Goal: Task Accomplishment & Management: Use online tool/utility

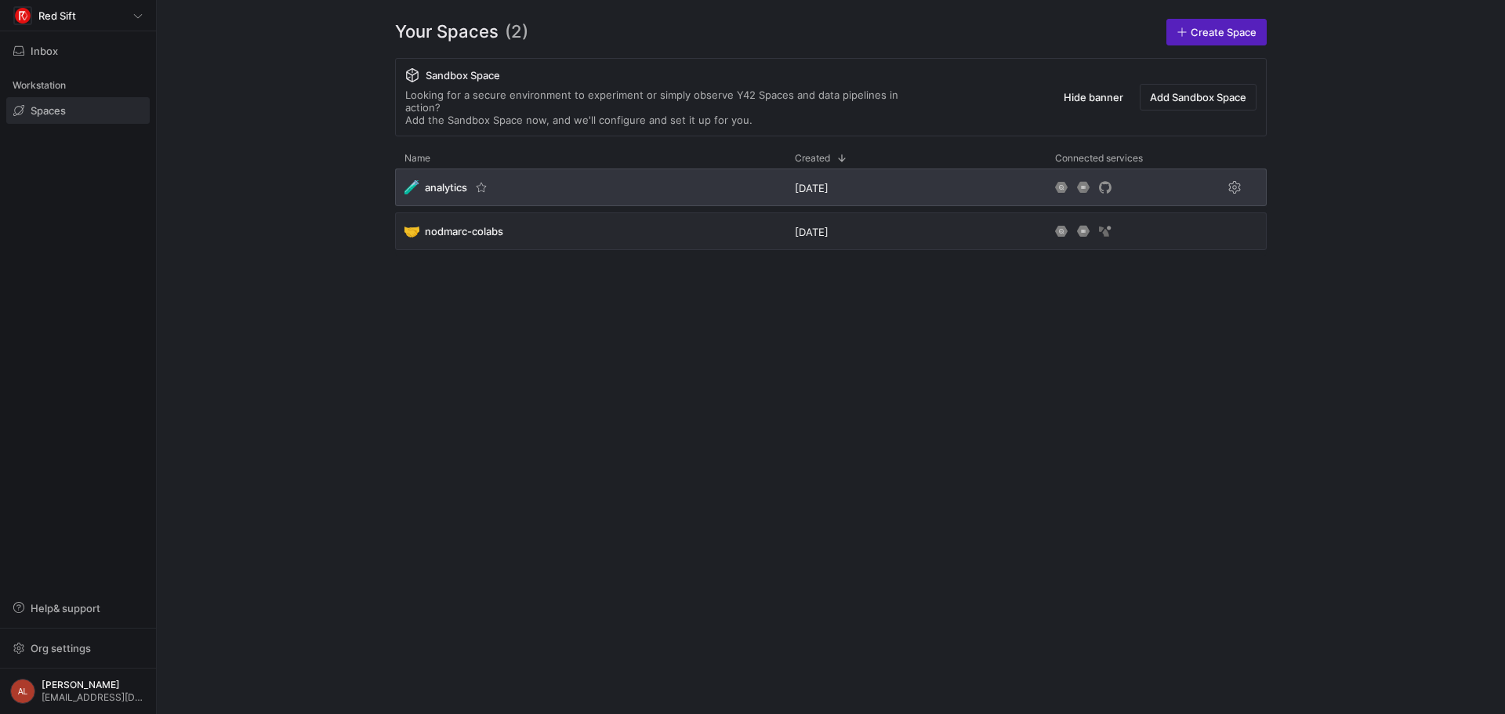
click at [697, 169] on div "🧪 analytics" at bounding box center [590, 188] width 390 height 38
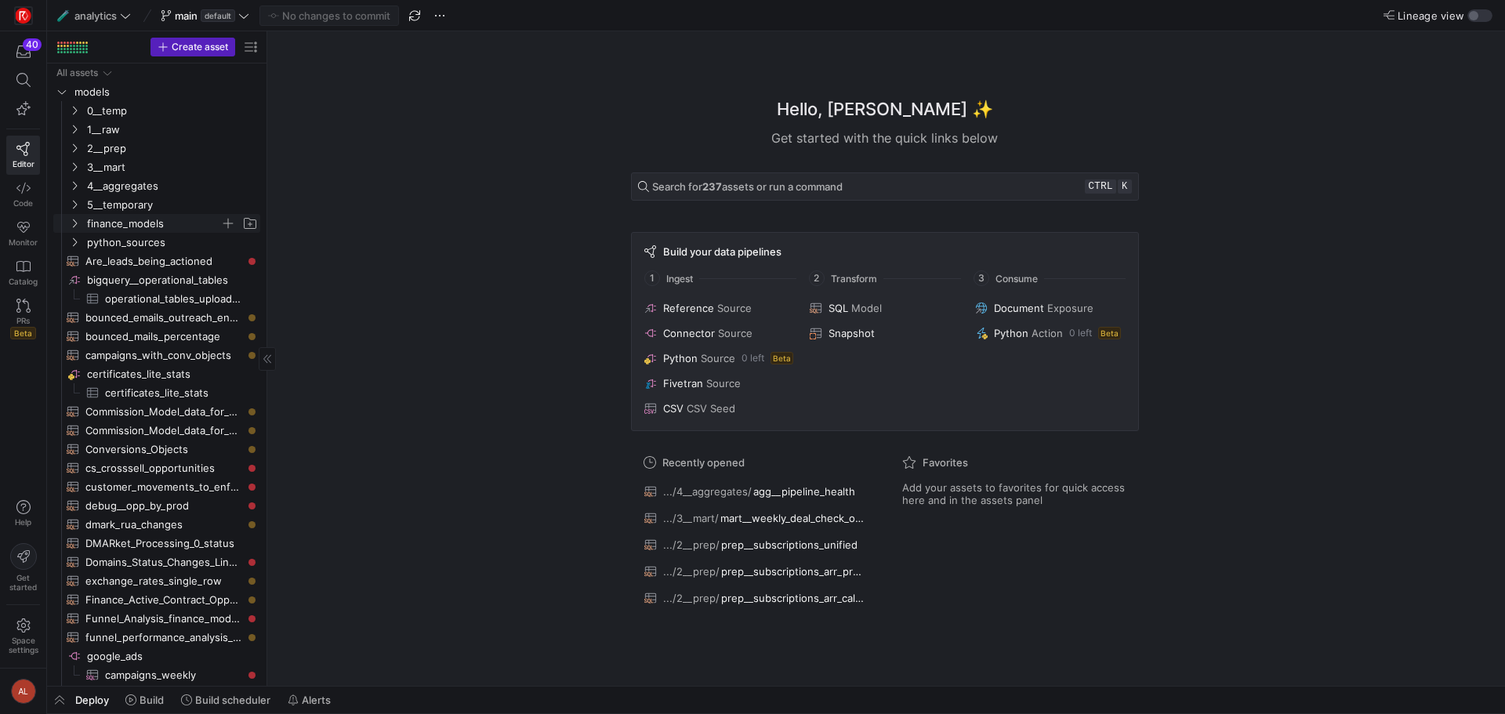
click at [77, 223] on icon "Press SPACE to select this row." at bounding box center [74, 223] width 11 height 9
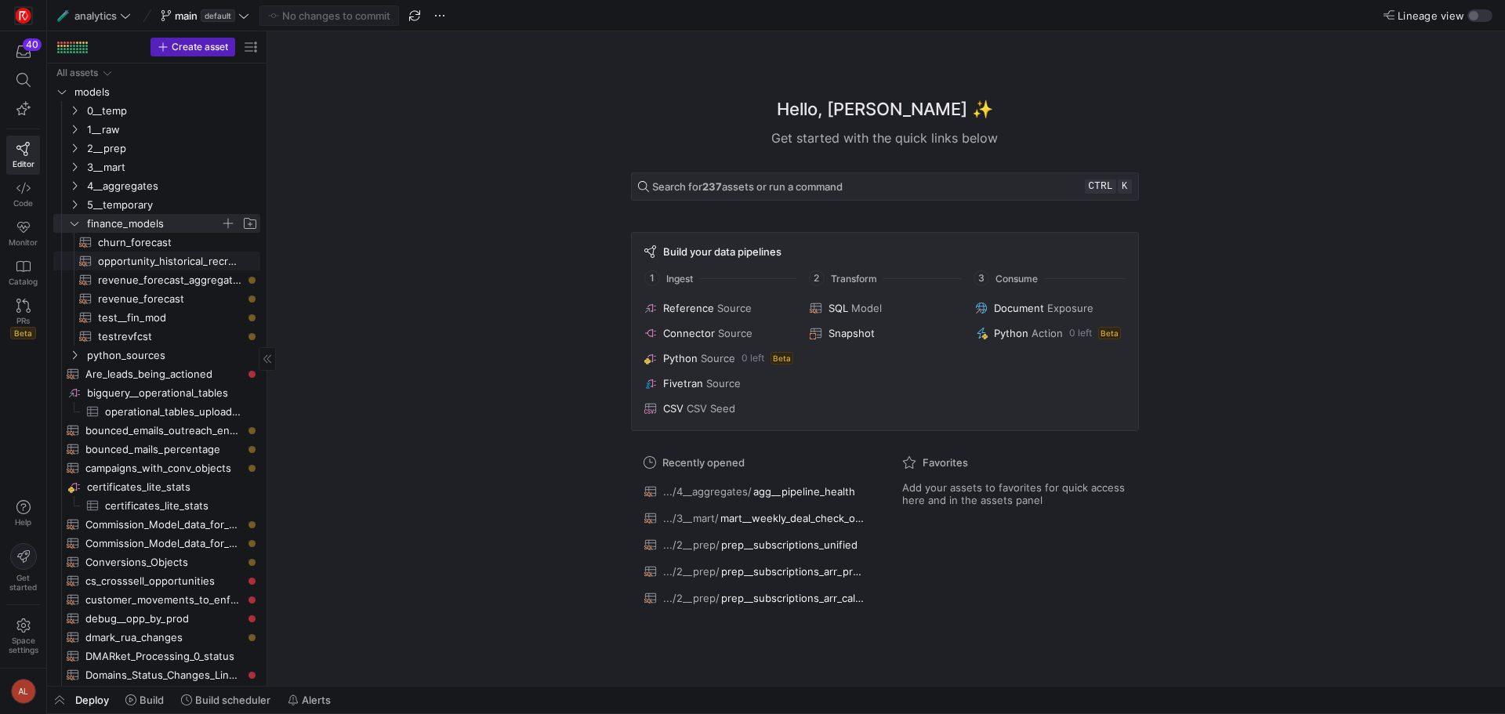
click at [149, 257] on span "opportunity_historical_recreation​​​​​​​​​​" at bounding box center [170, 261] width 144 height 18
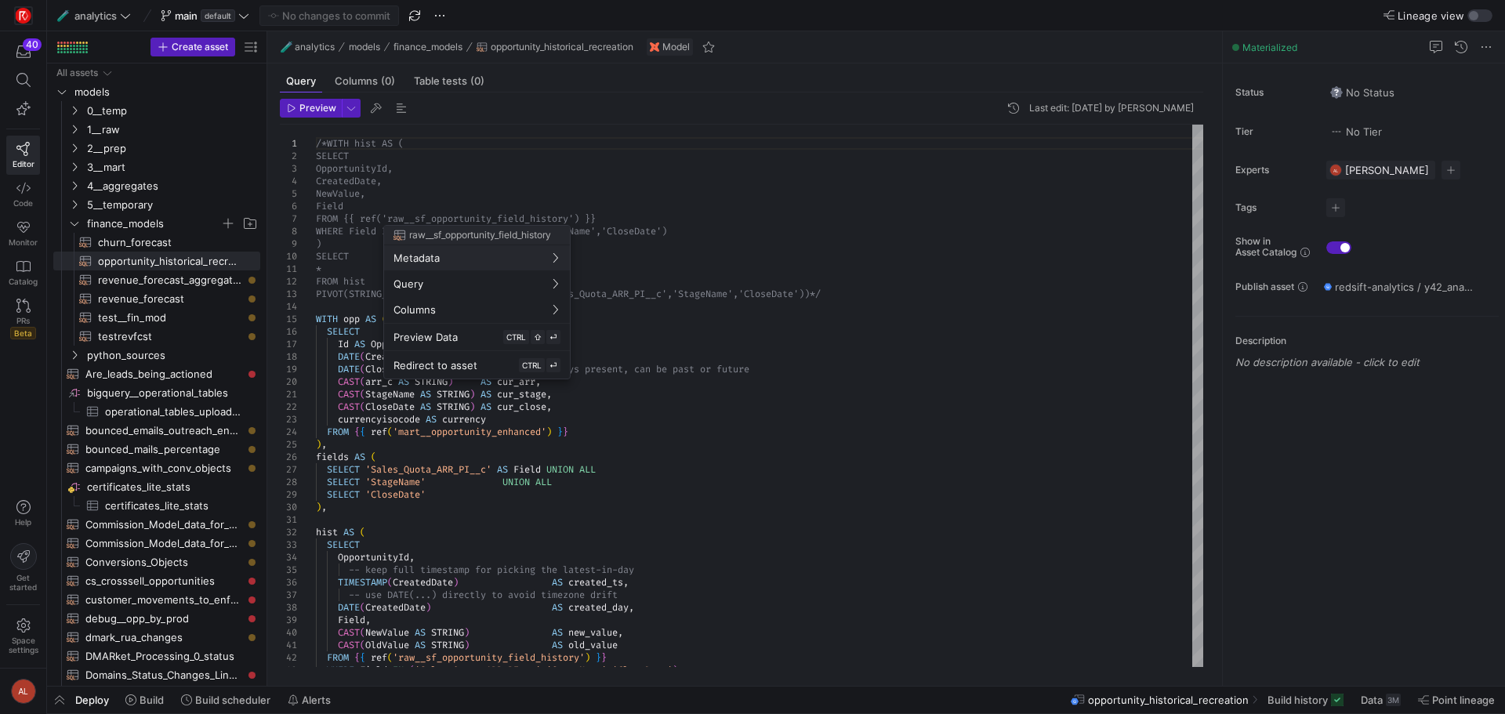
click at [684, 352] on div at bounding box center [752, 357] width 1505 height 714
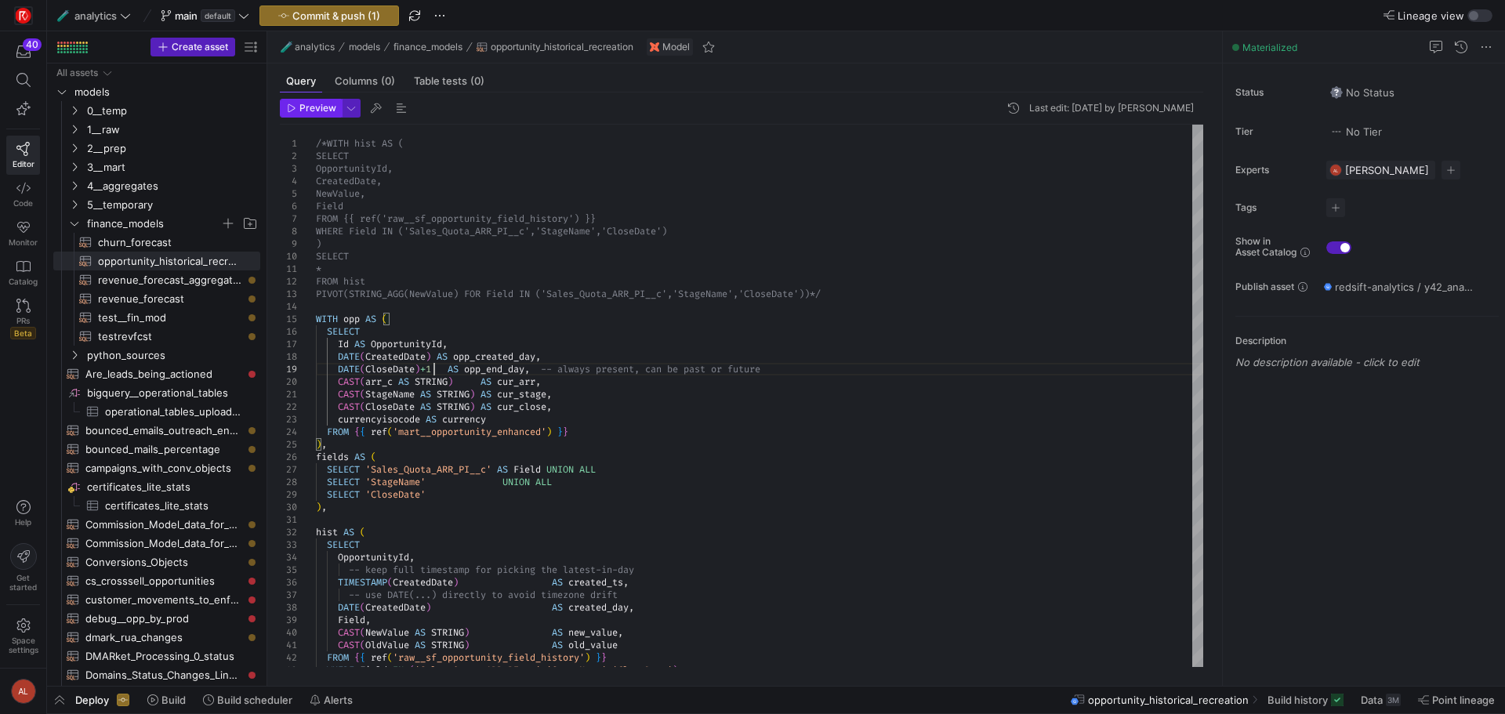
type textarea "* FROM hist PIVOT(STRING_AGG(NewValue) FOR Field IN ('Sales_Quota_ARR_PI__c','S…"
click at [313, 108] on span "Preview" at bounding box center [317, 108] width 37 height 11
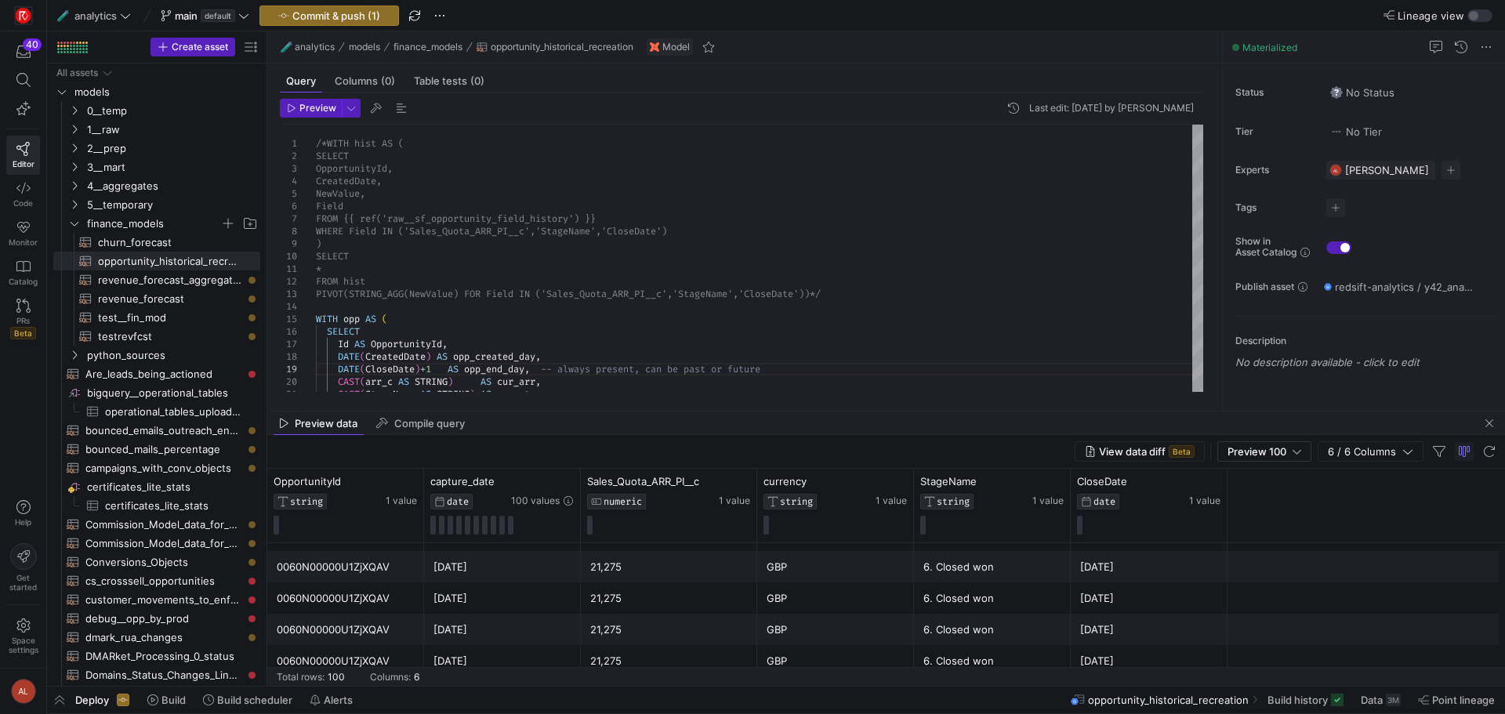
scroll to position [2901, 0]
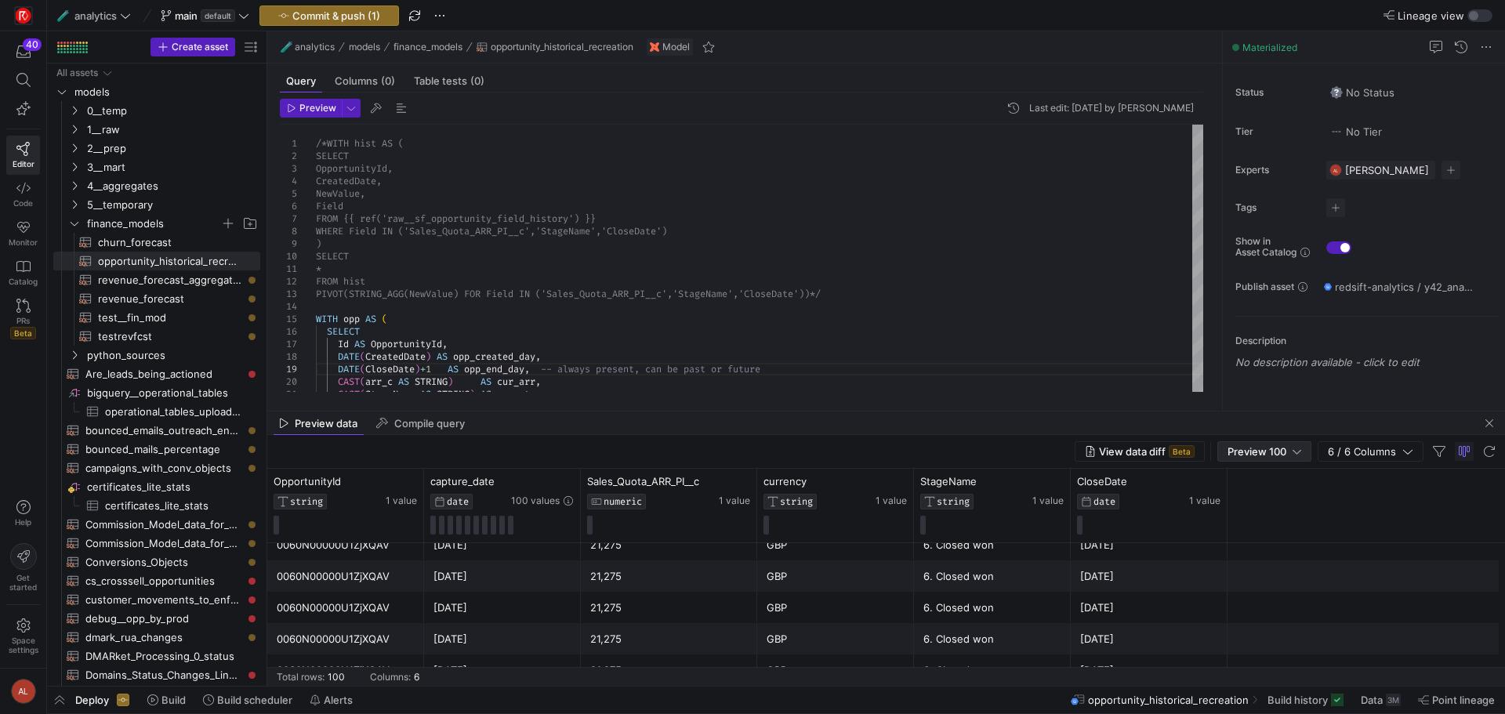
click at [1248, 448] on span "Preview 100" at bounding box center [1257, 451] width 59 height 13
click at [1248, 448] on div at bounding box center [752, 357] width 1505 height 714
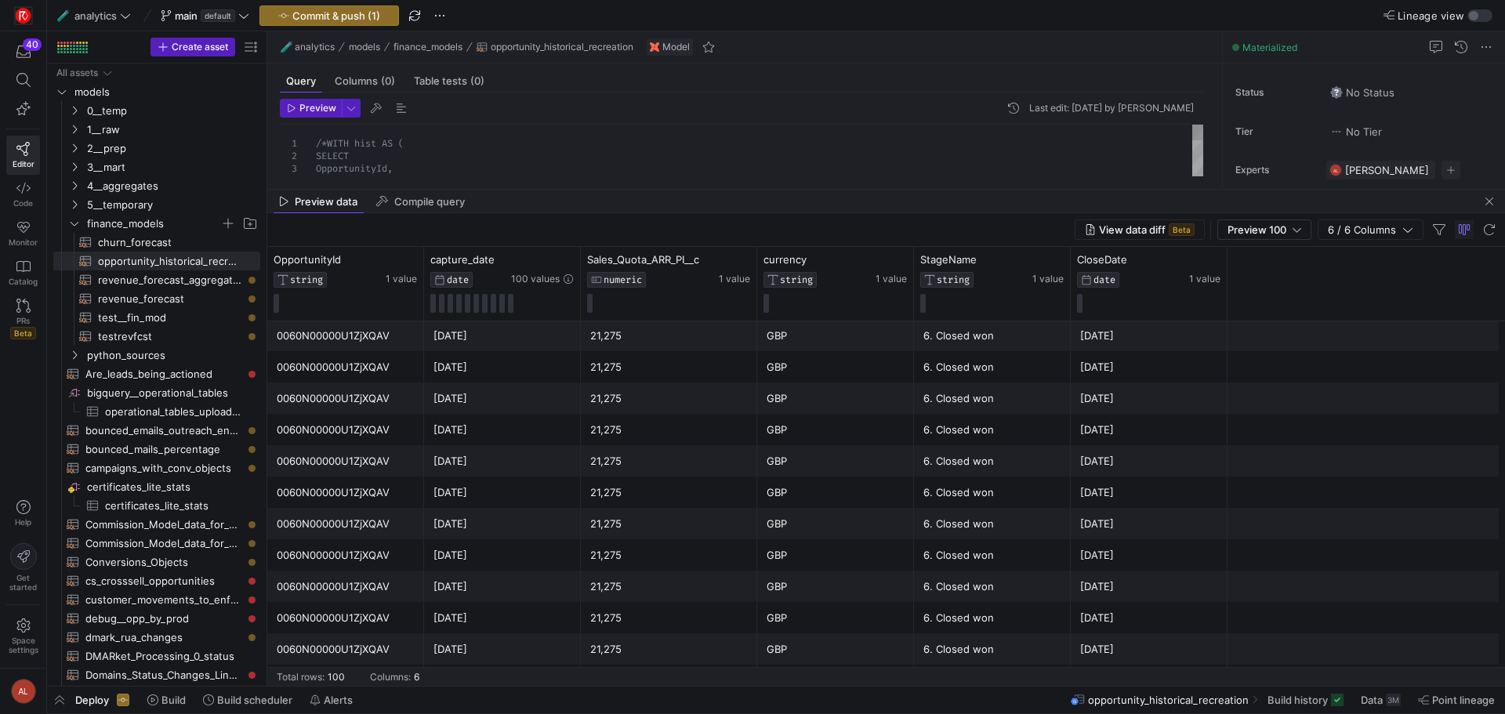
drag, startPoint x: 1411, startPoint y: 409, endPoint x: 1340, endPoint y: 180, distance: 240.5
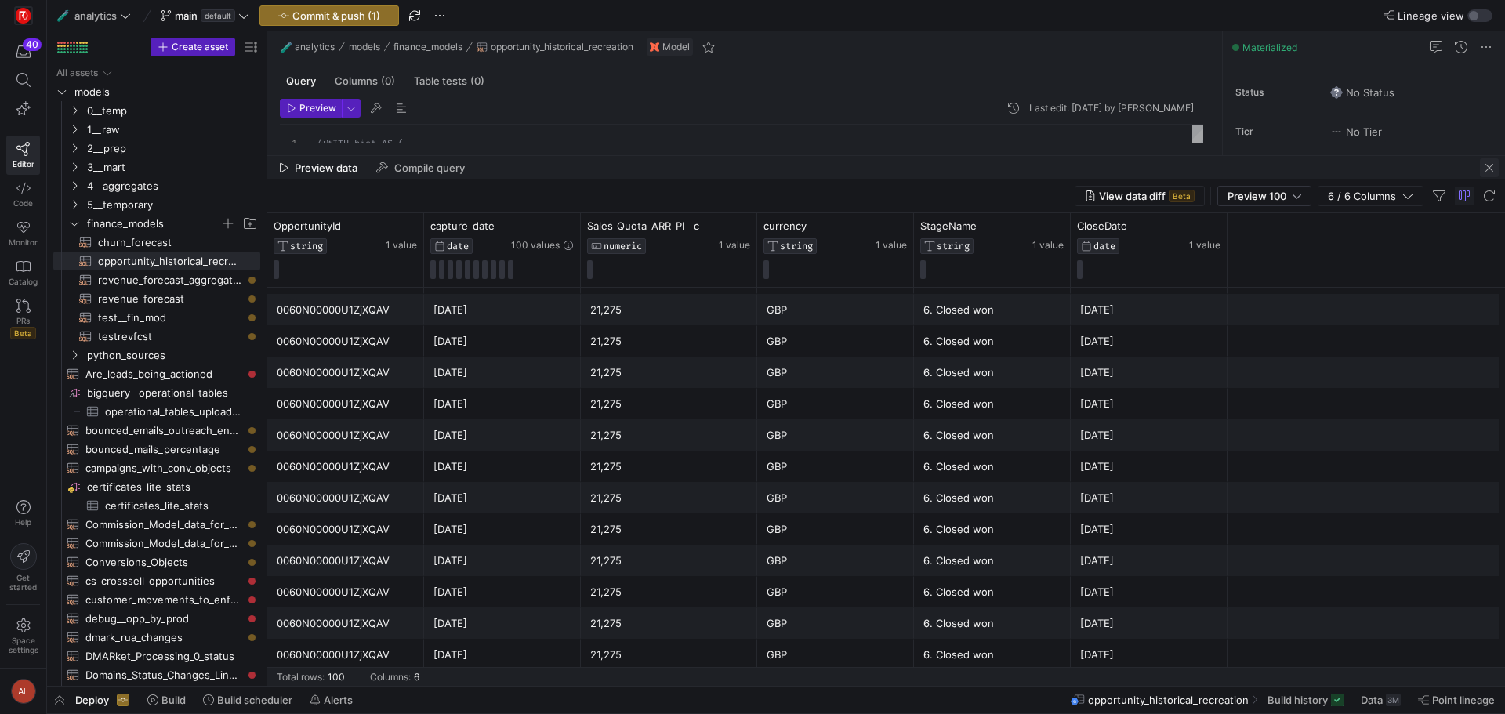
click at [1481, 169] on span "button" at bounding box center [1489, 167] width 19 height 19
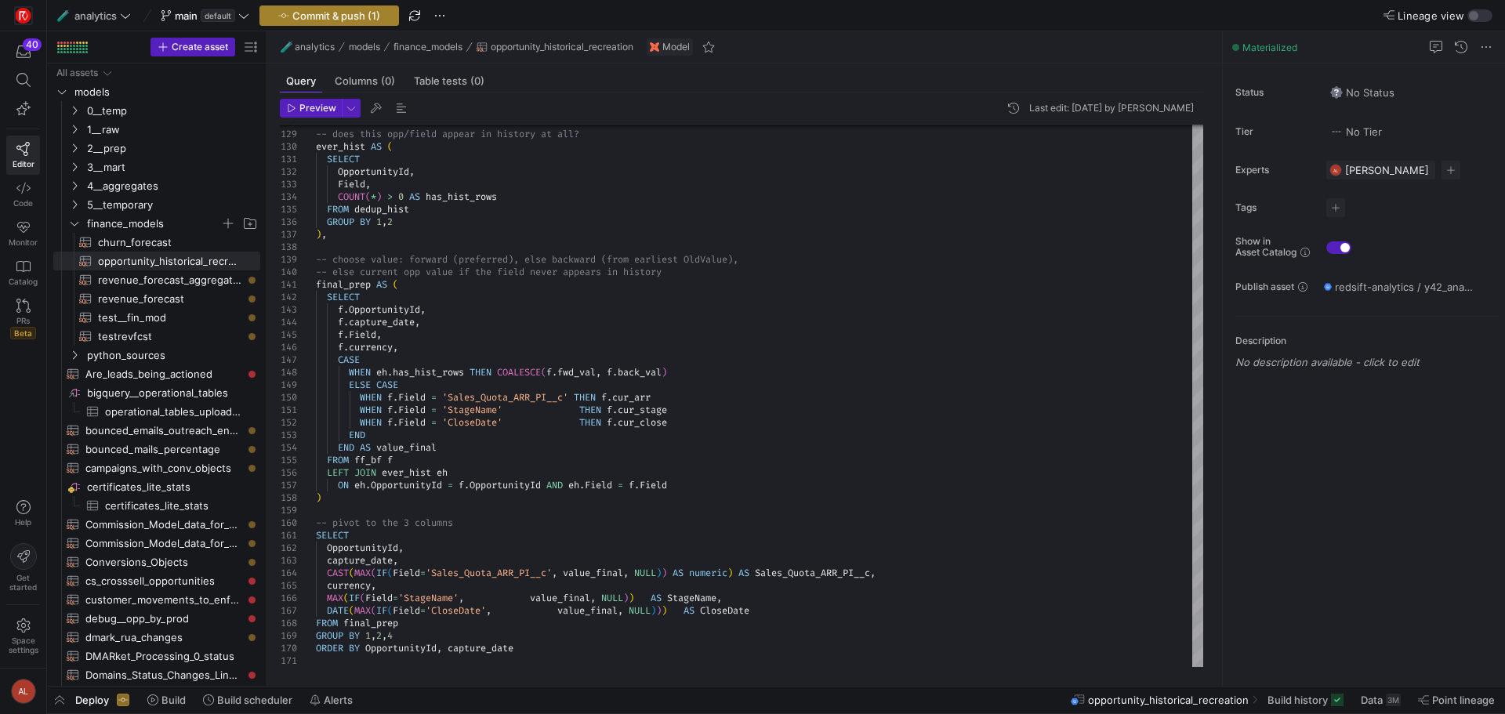
click at [329, 15] on span "Commit & push (1)" at bounding box center [336, 15] width 88 height 13
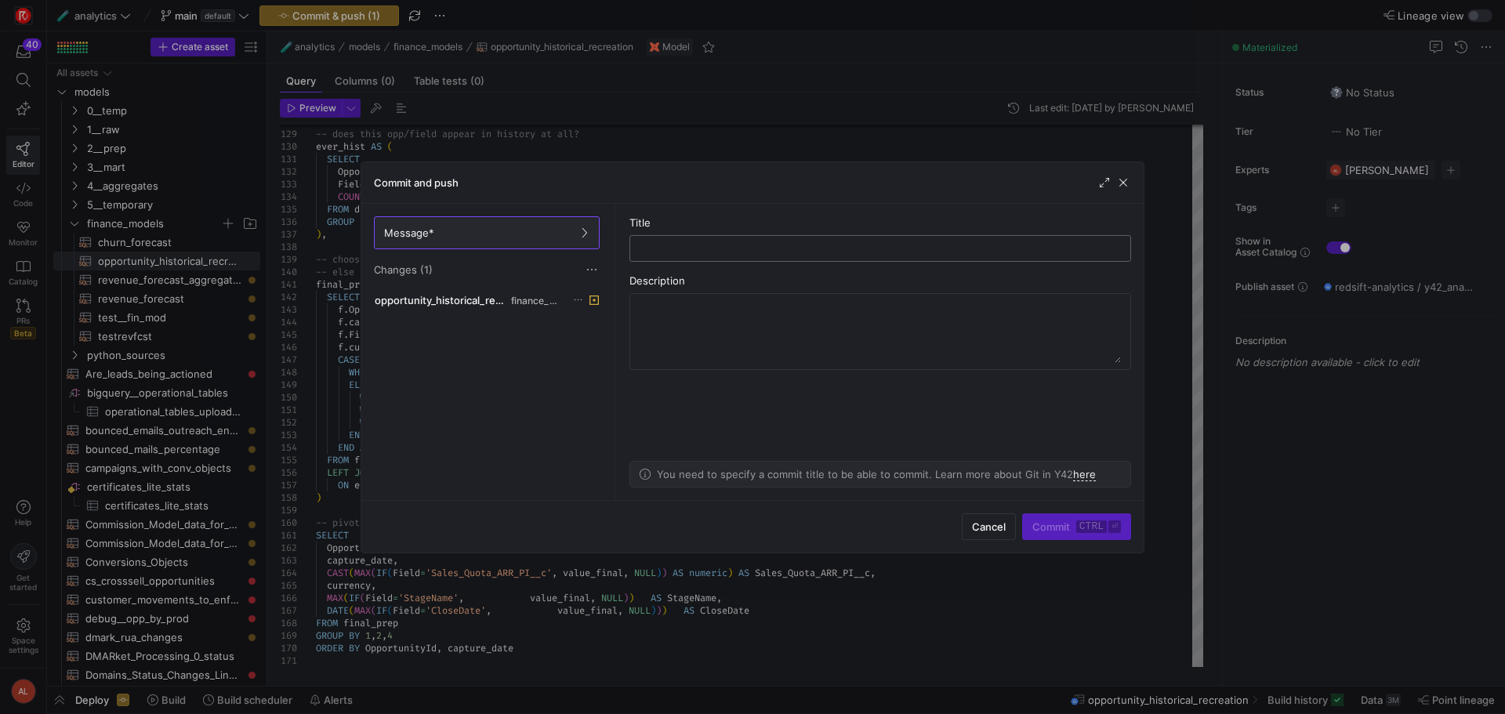
click at [703, 245] on input "text" at bounding box center [880, 248] width 475 height 13
type input "a"
type input "made fix to opp history table"
click at [1084, 516] on span "submit" at bounding box center [1076, 526] width 107 height 25
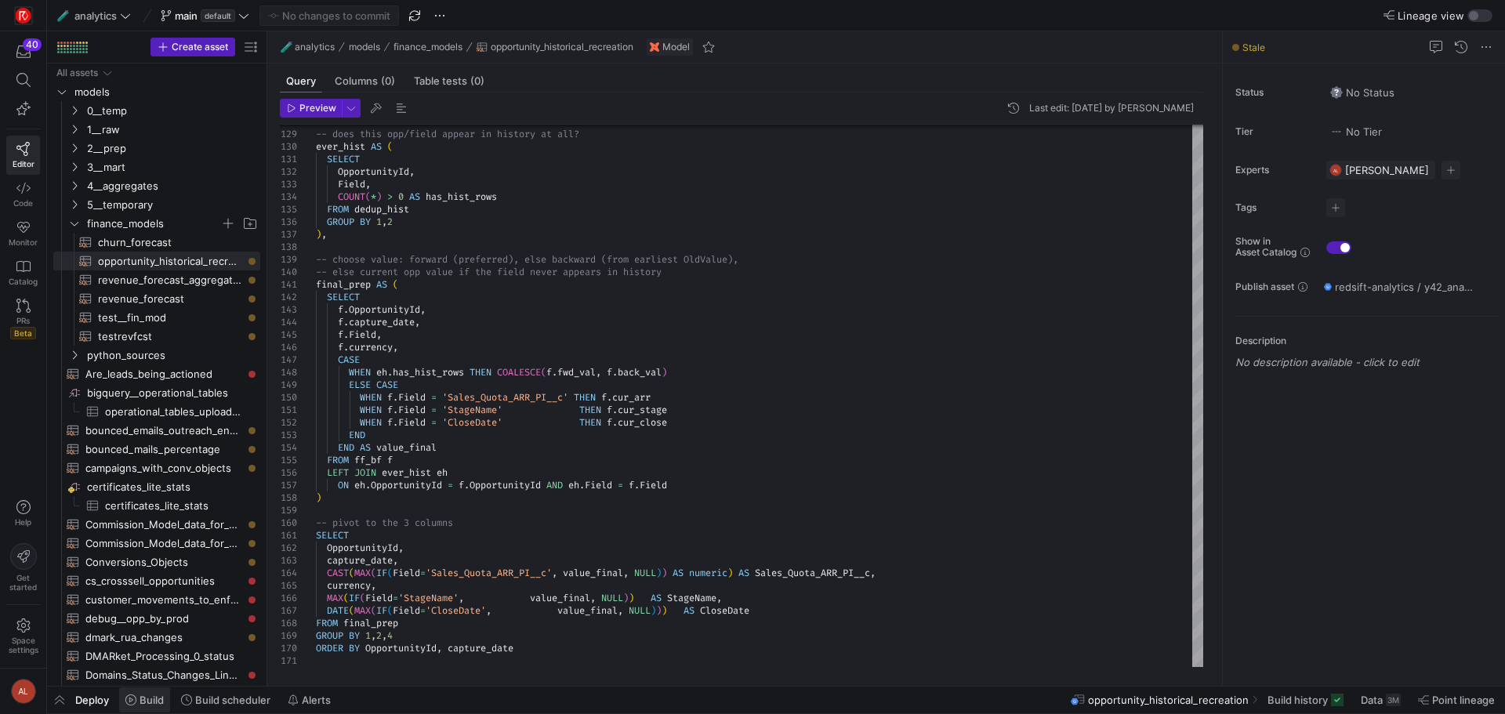
click at [147, 697] on span "Build" at bounding box center [152, 700] width 24 height 13
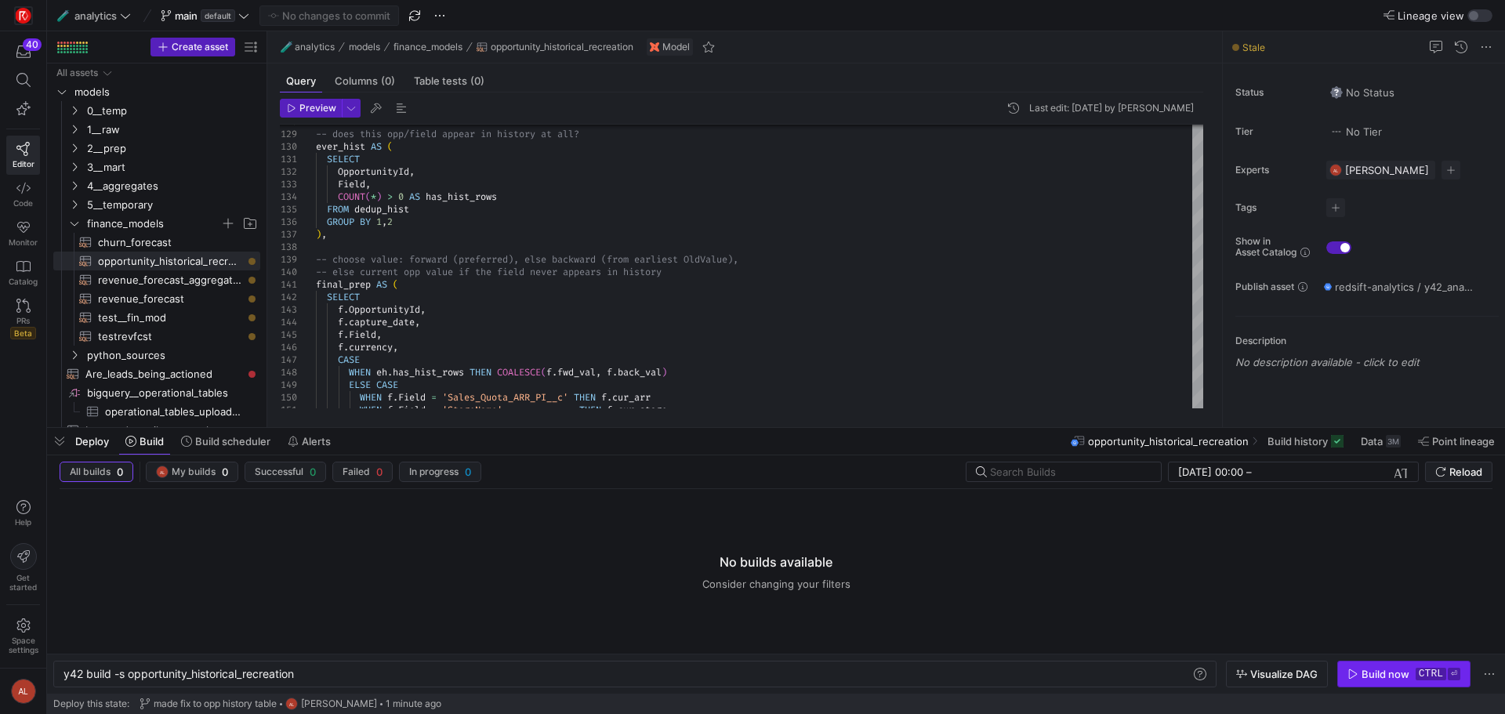
click at [1370, 671] on div "Build now" at bounding box center [1386, 674] width 48 height 13
